Goal: Information Seeking & Learning: Learn about a topic

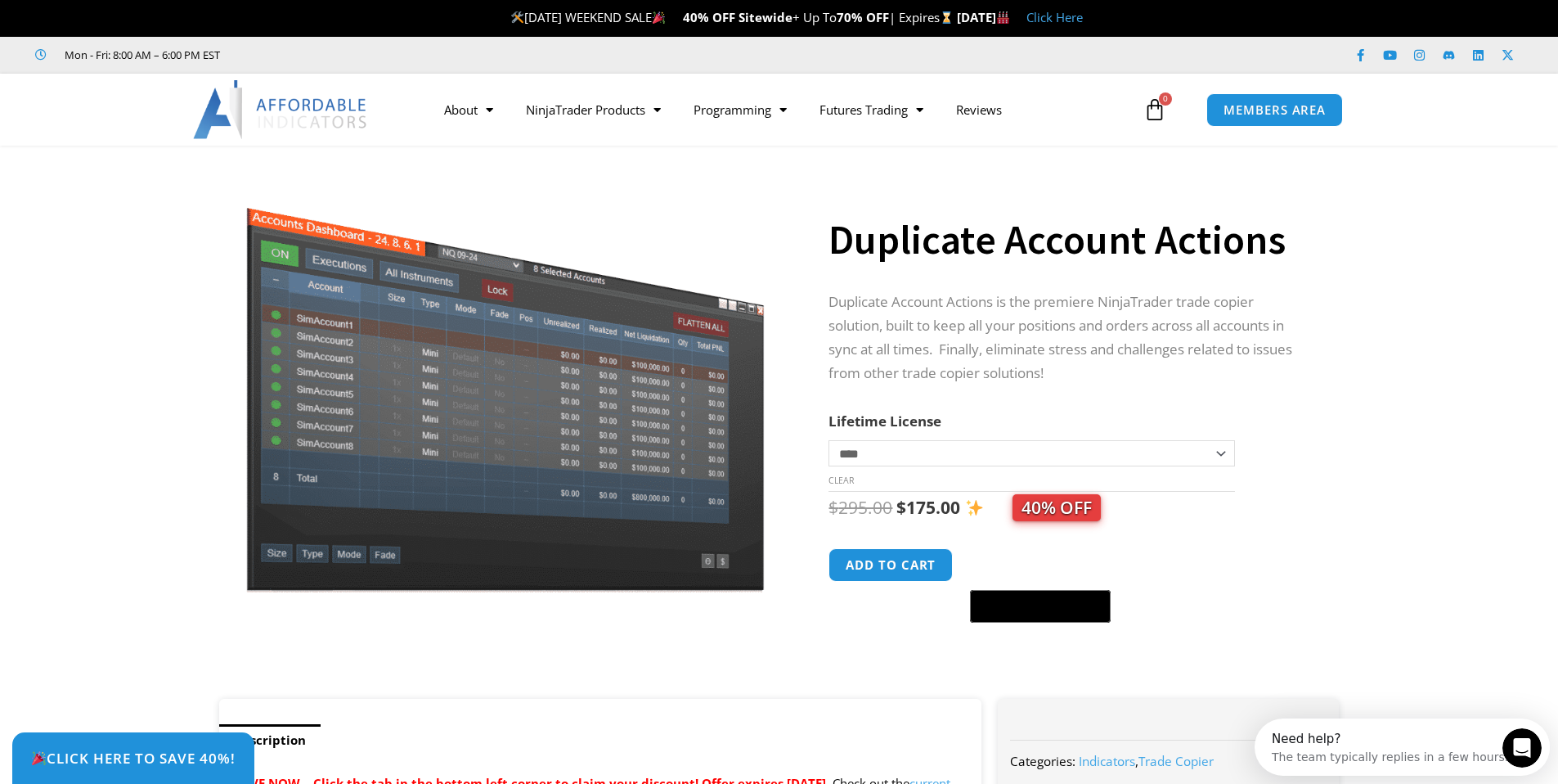
click at [1211, 460] on select "**********" at bounding box center [1031, 453] width 406 height 26
click at [1204, 452] on select "**********" at bounding box center [1031, 453] width 406 height 26
select select "*"
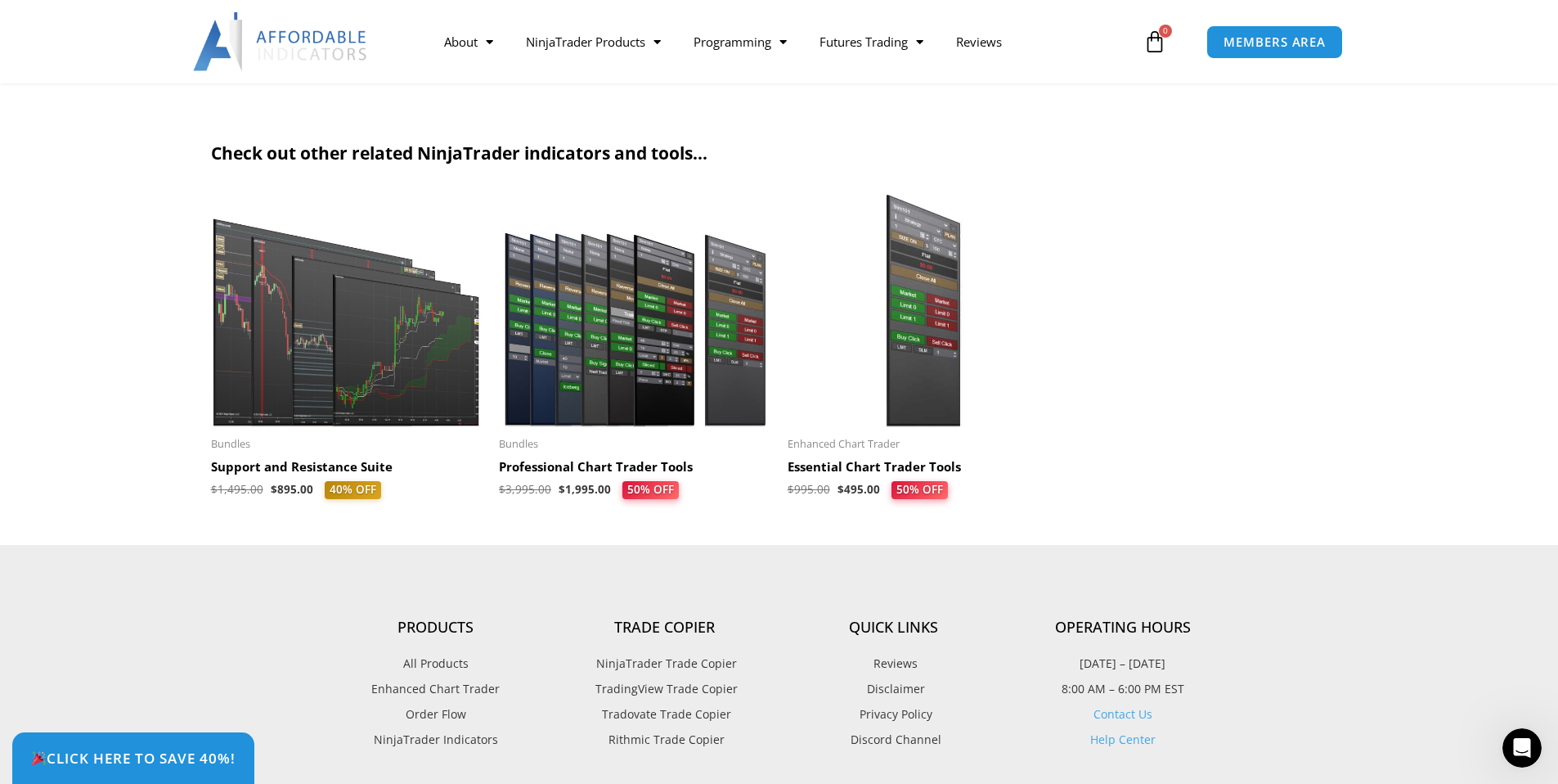
scroll to position [4243, 0]
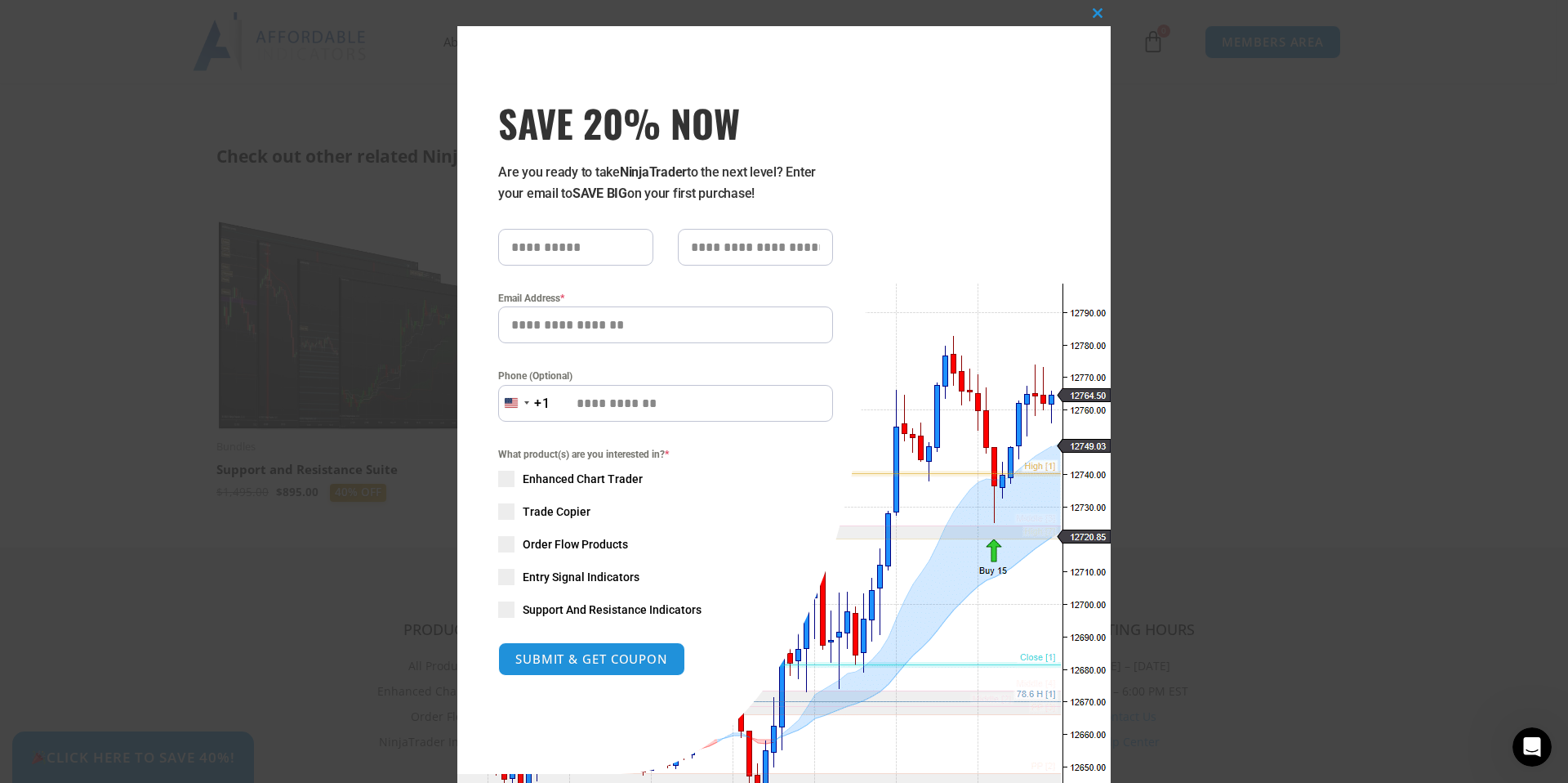
drag, startPoint x: 871, startPoint y: 105, endPoint x: 1078, endPoint y: 11, distance: 227.3
click at [1094, 8] on span at bounding box center [1097, 13] width 26 height 10
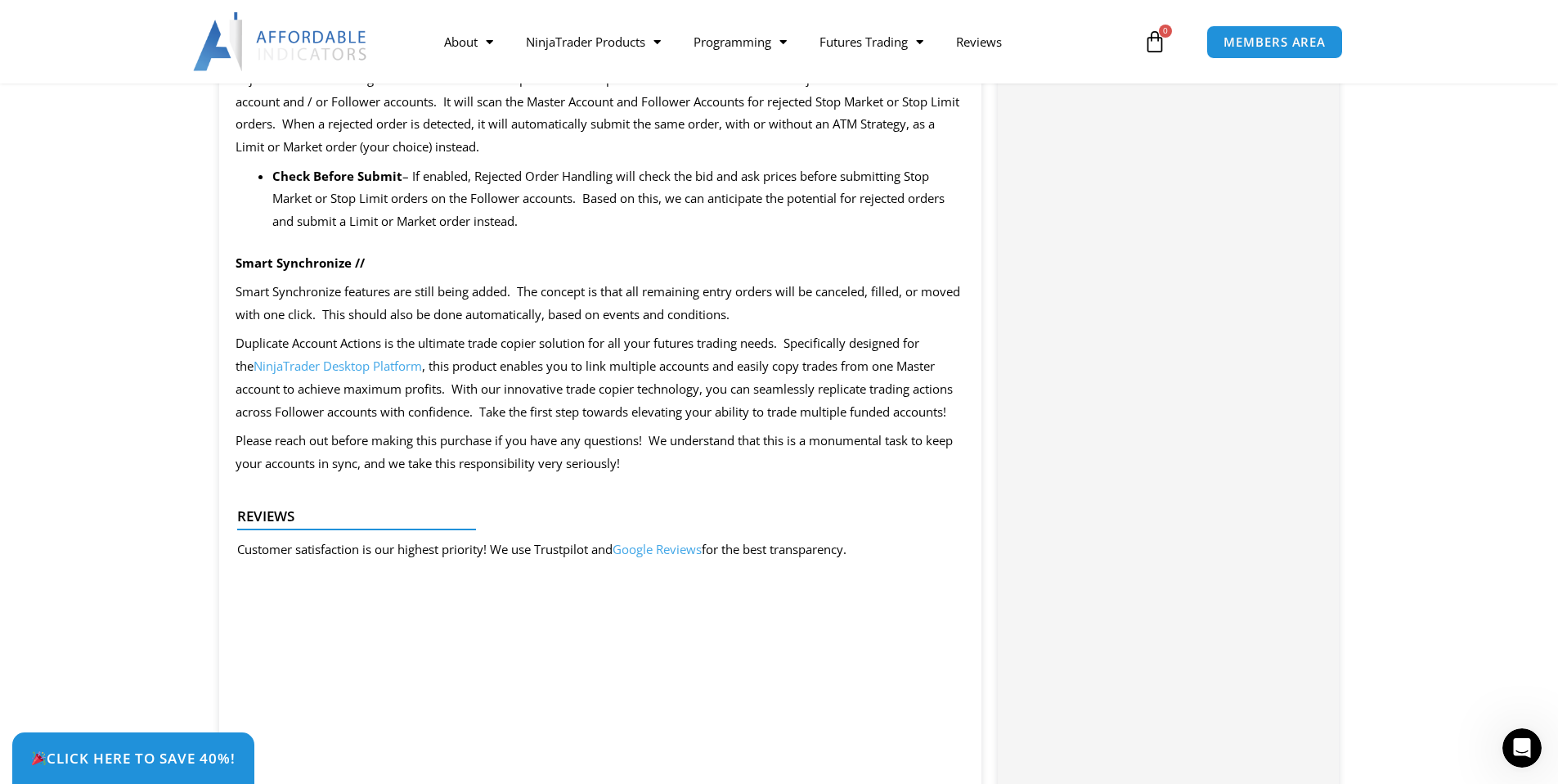
scroll to position [2534, 0]
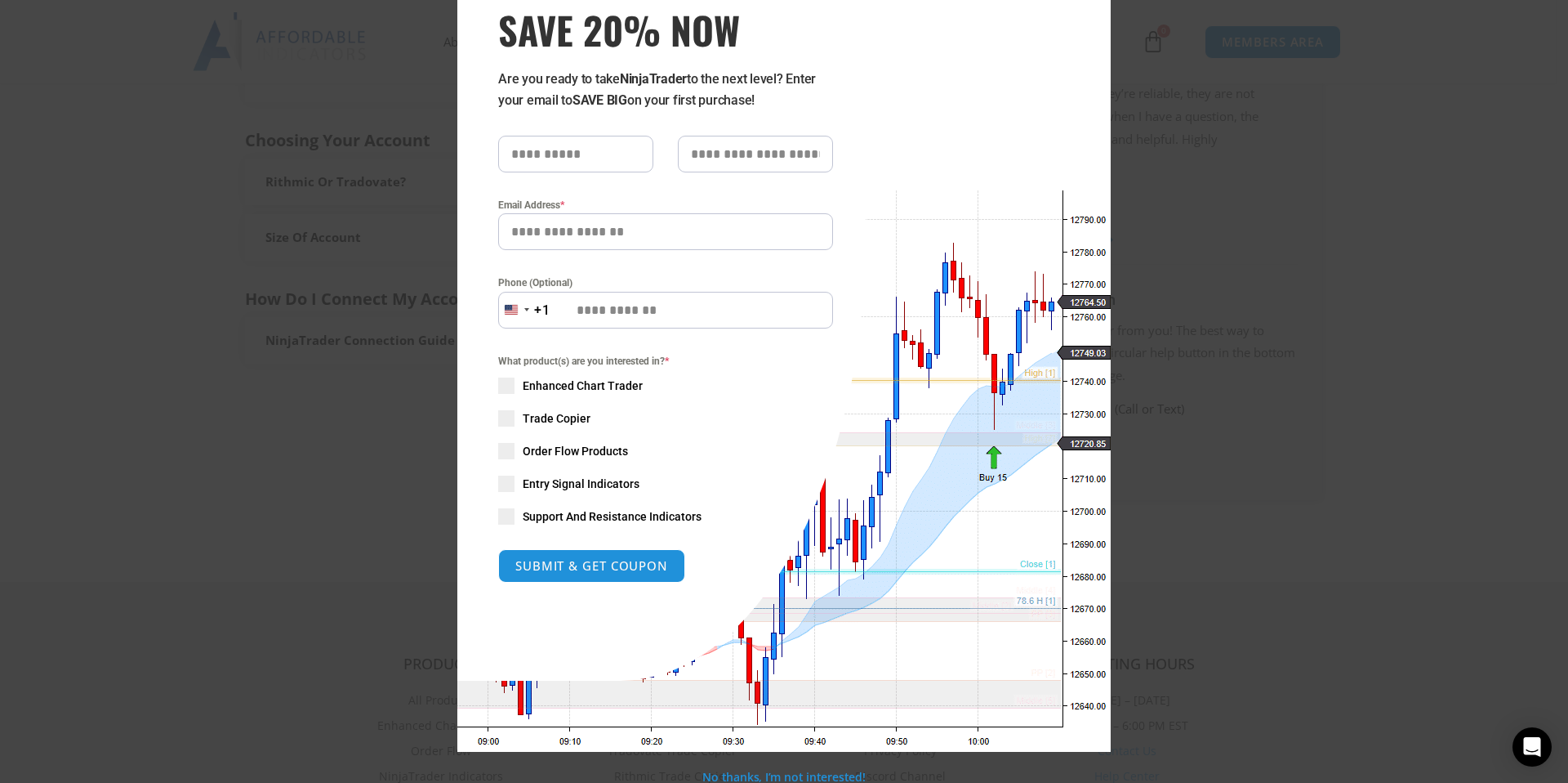
scroll to position [96, 0]
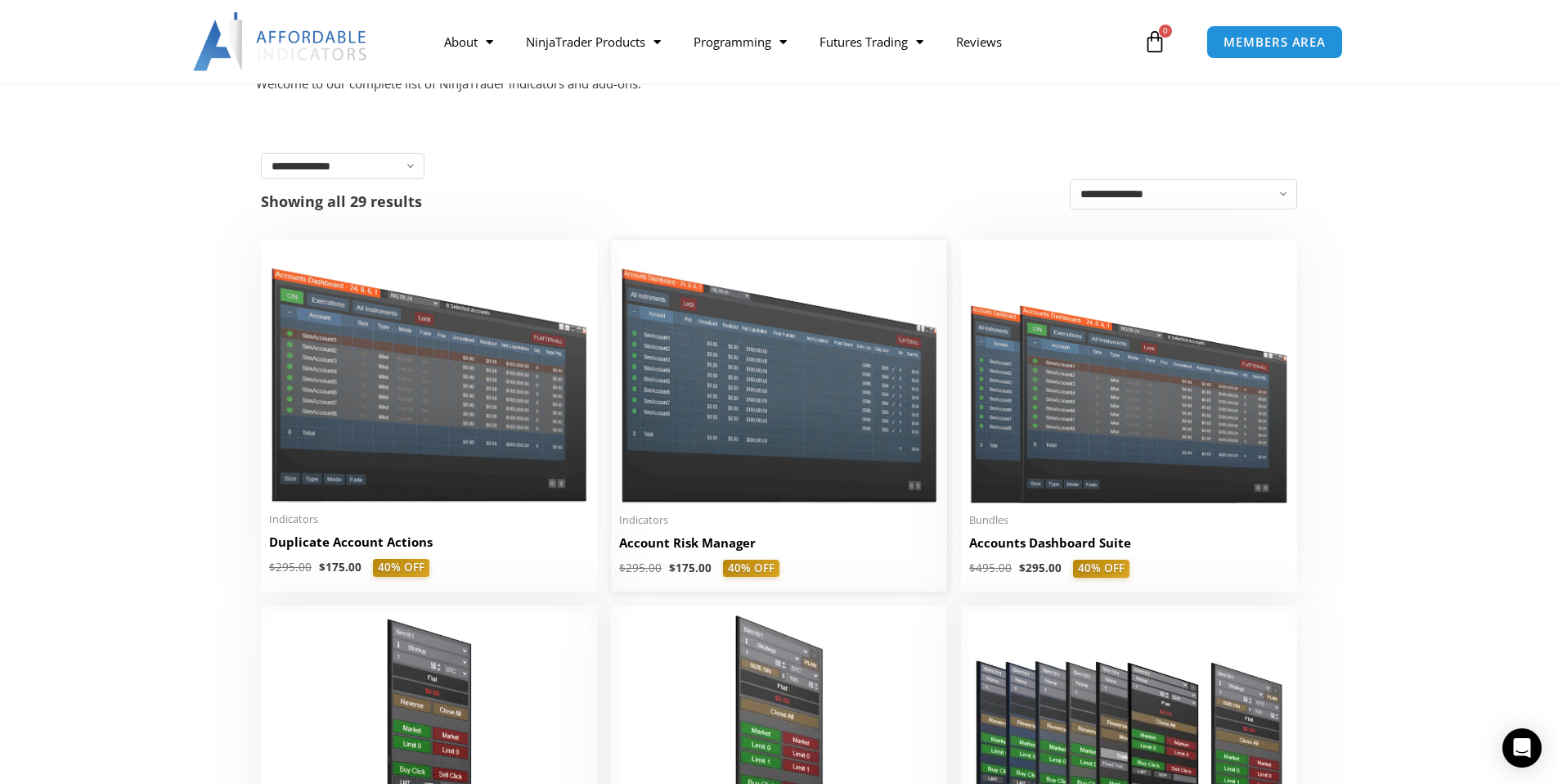
scroll to position [284, 0]
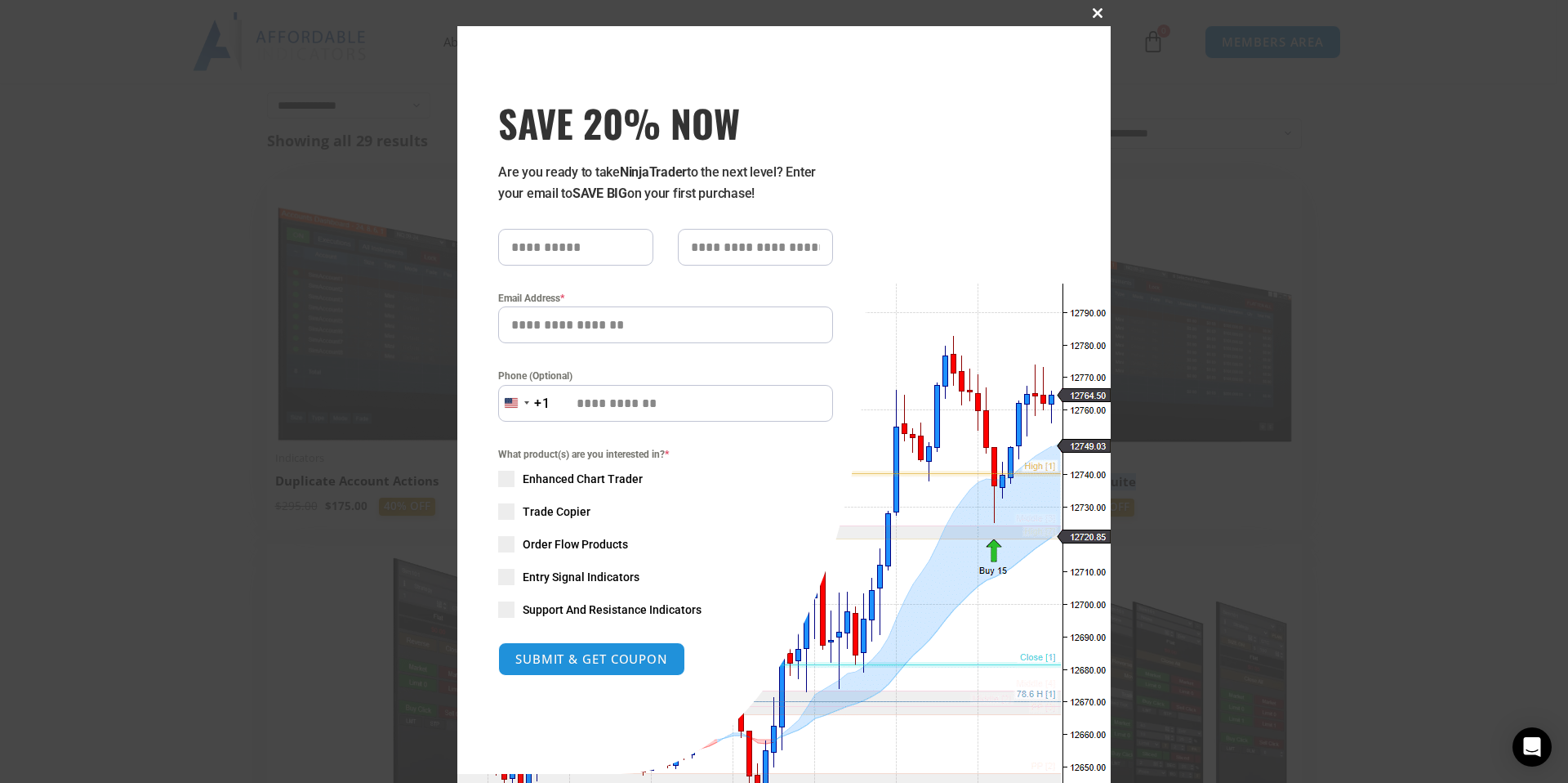
click at [1090, 11] on span at bounding box center [1097, 13] width 26 height 10
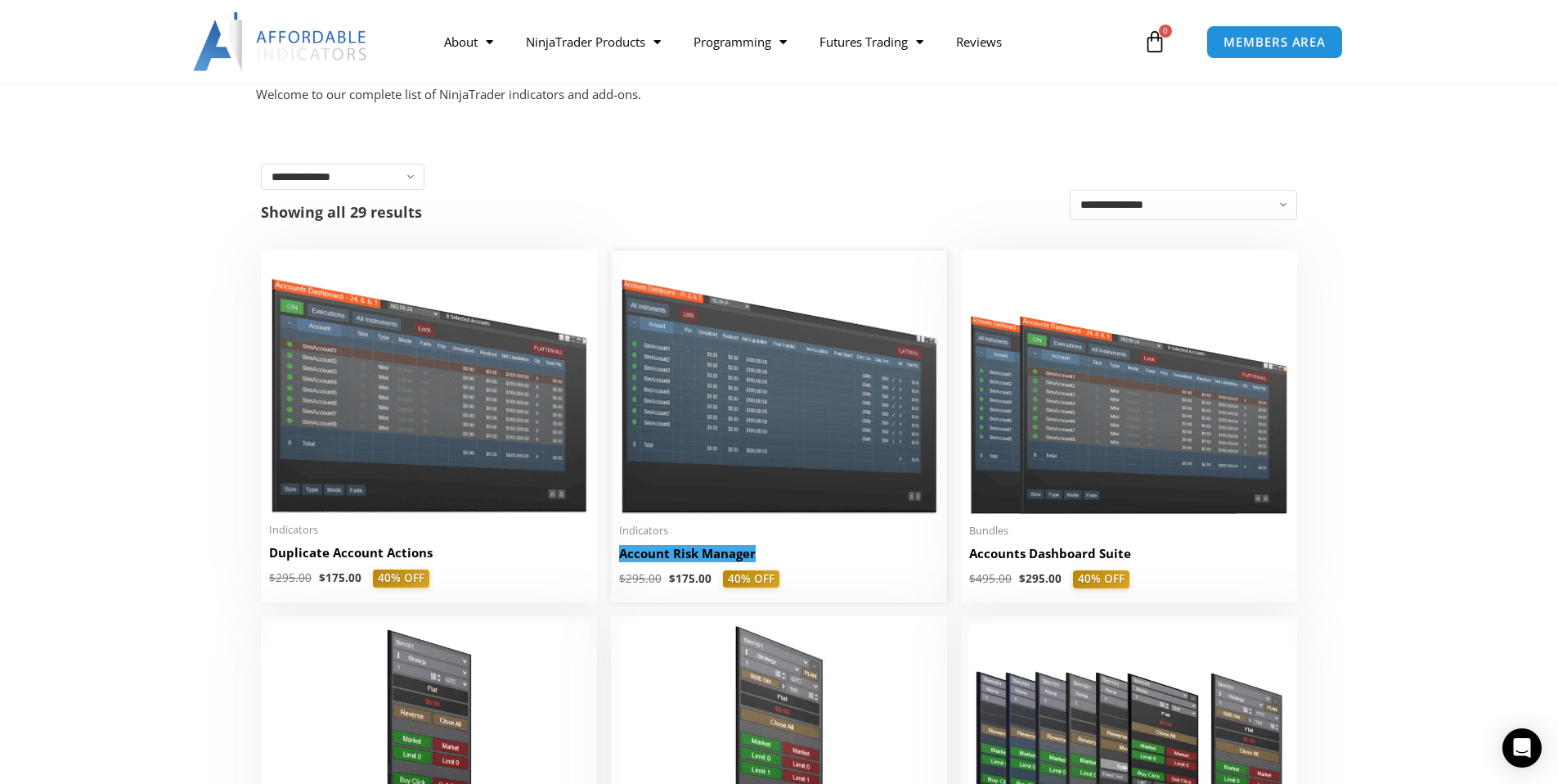
scroll to position [214, 0]
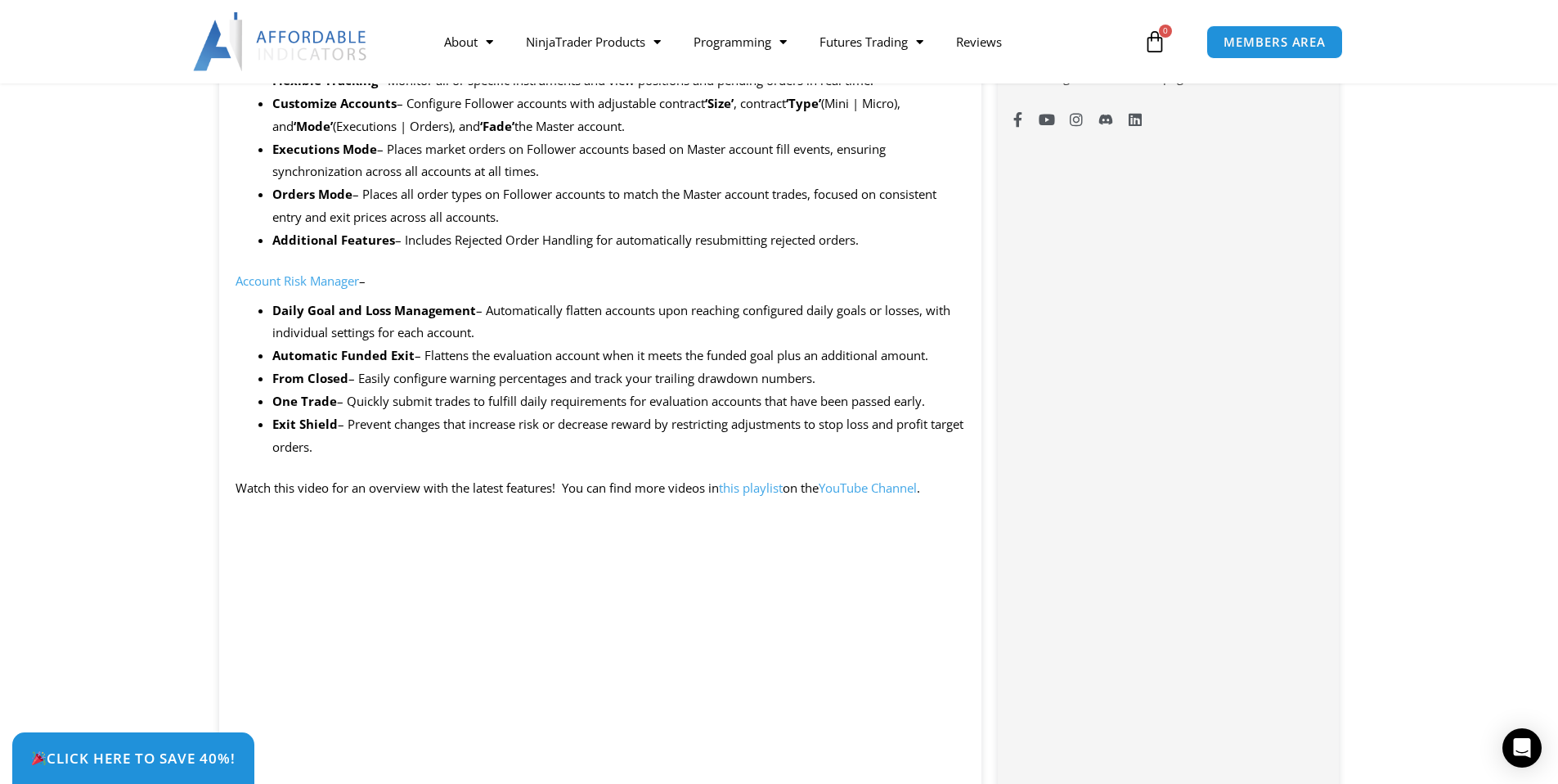
scroll to position [1322, 0]
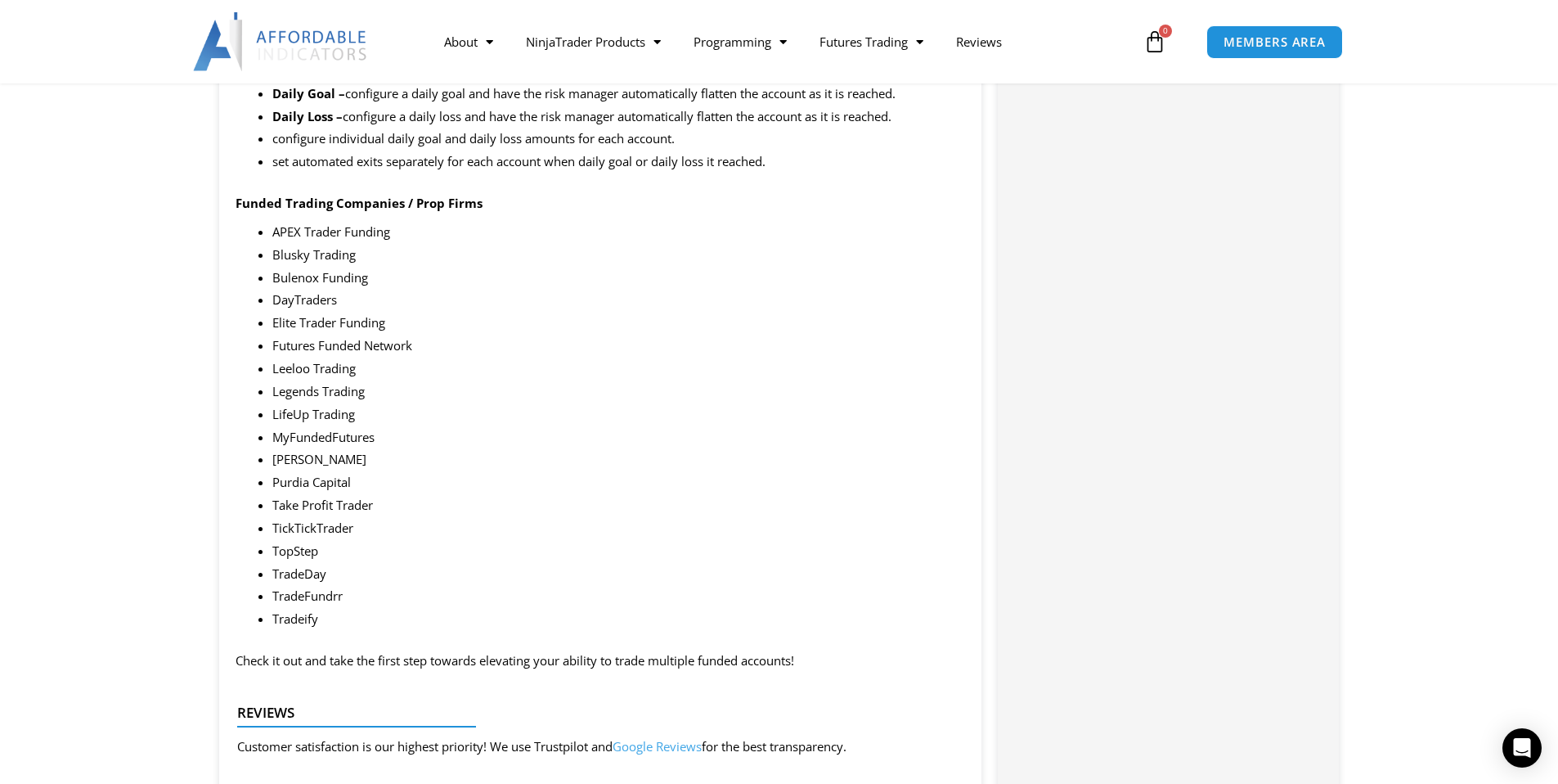
scroll to position [2165, 0]
click at [295, 582] on li "TradeFundrr" at bounding box center [619, 593] width 694 height 23
click at [467, 561] on li "TradeDay" at bounding box center [619, 571] width 694 height 23
click at [271, 360] on div "Summary This product is built specifically for prop firm accounts, giving you c…" at bounding box center [601, 285] width 763 height 3463
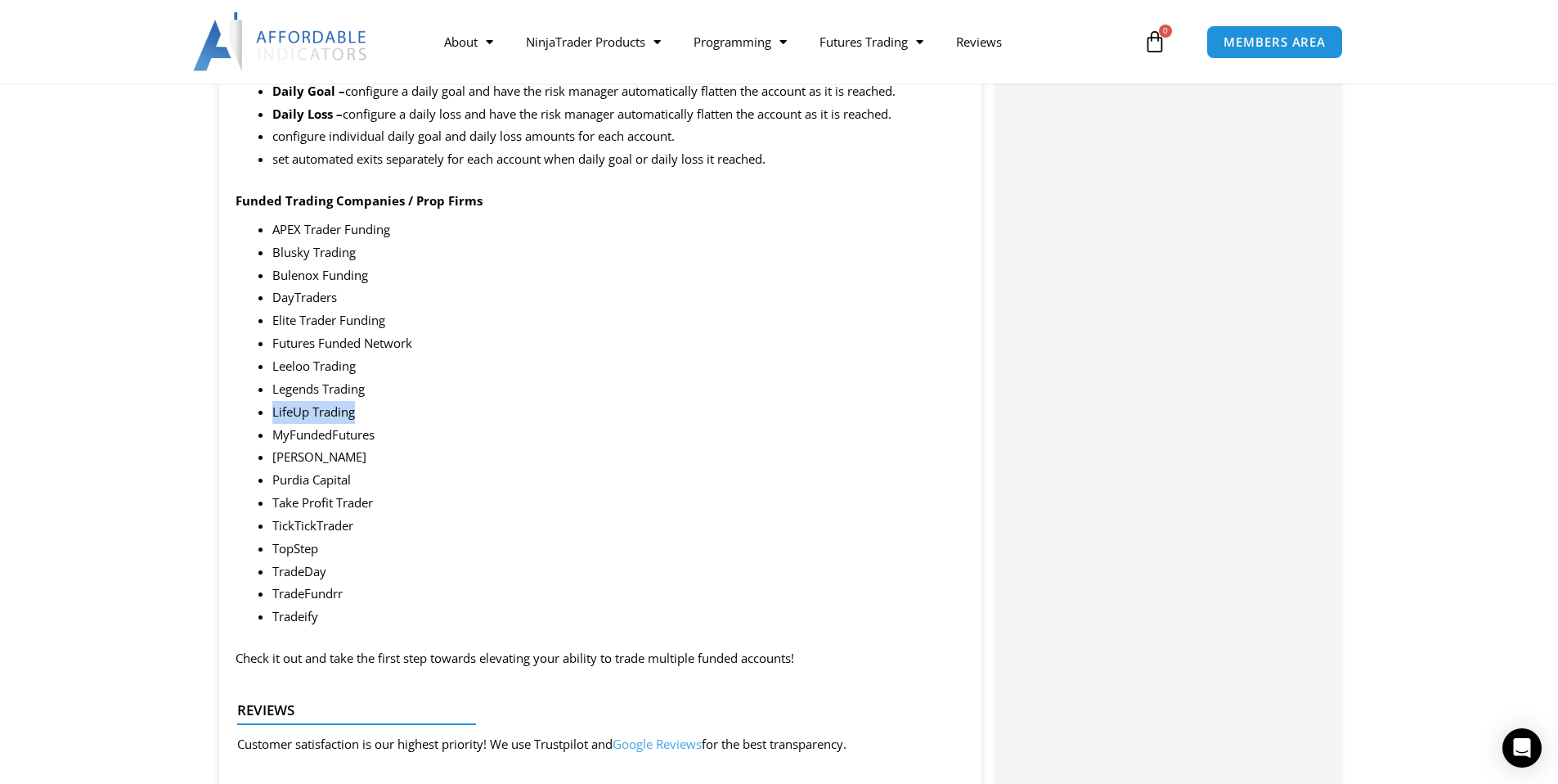
drag, startPoint x: 271, startPoint y: 360, endPoint x: 341, endPoint y: 364, distance: 70.1
click at [341, 364] on div "Summary This product is built specifically for prop firm accounts, giving you c…" at bounding box center [601, 285] width 763 height 3463
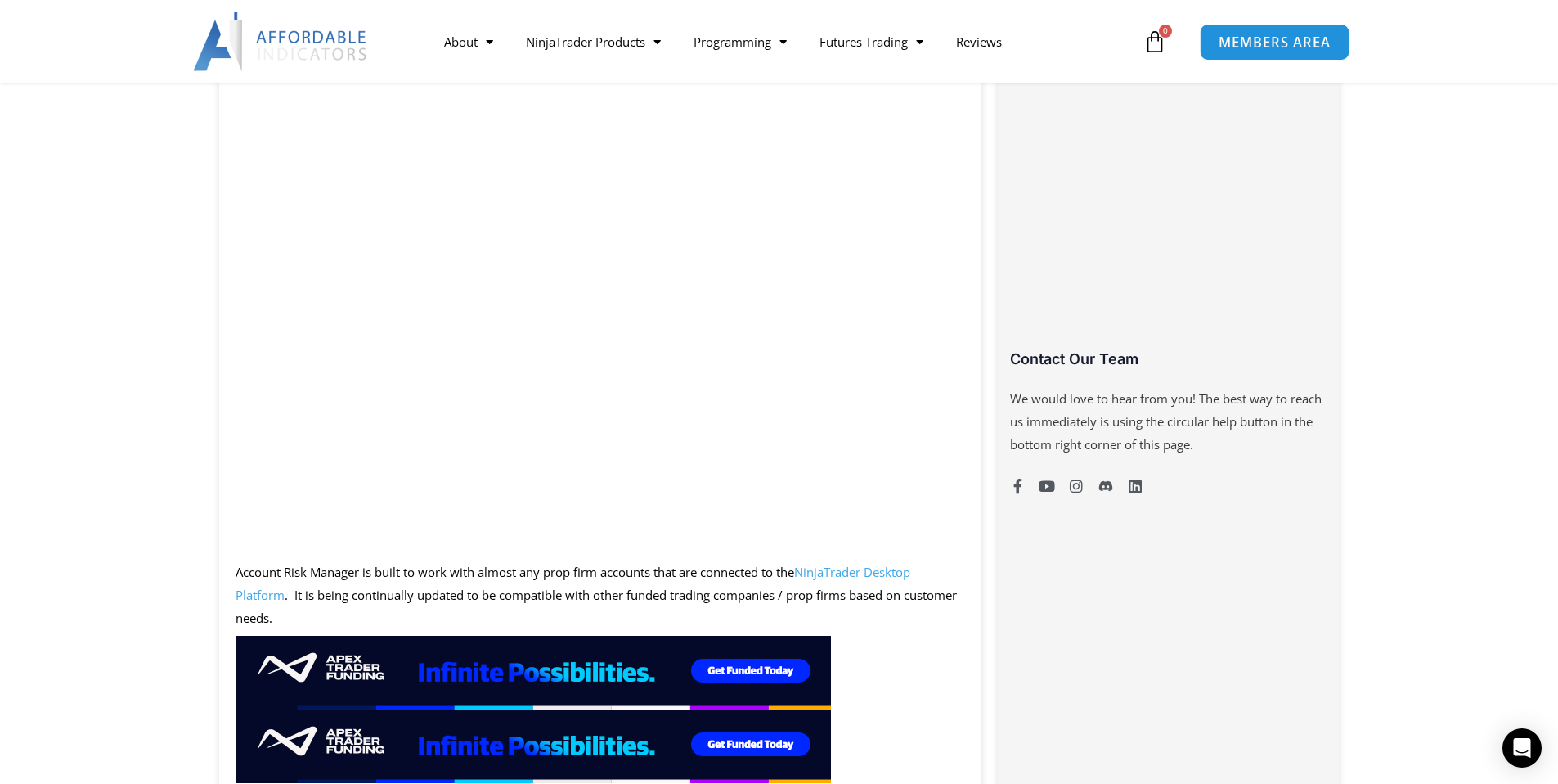
scroll to position [0, 0]
